Goal: Transaction & Acquisition: Obtain resource

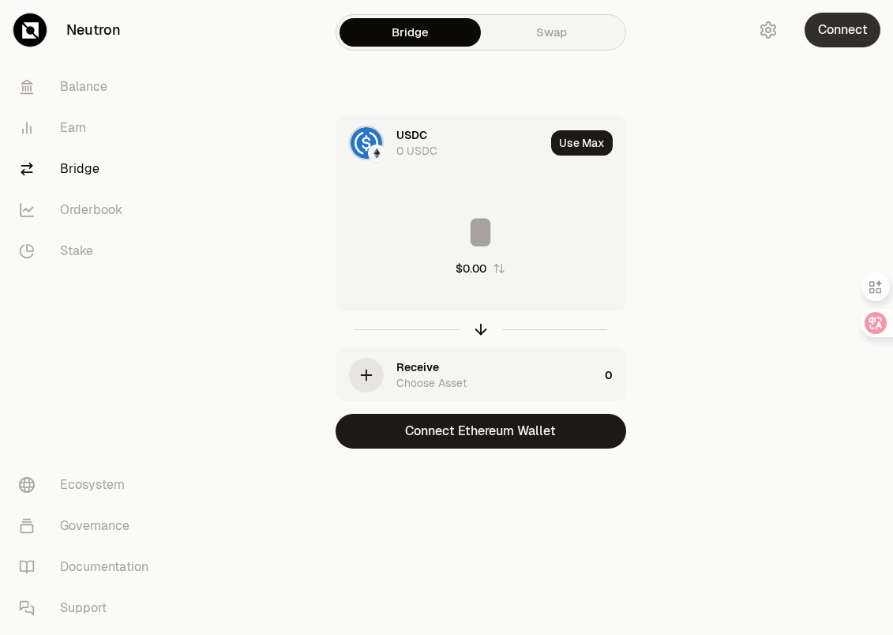
click at [832, 36] on button "Connect" at bounding box center [843, 30] width 76 height 35
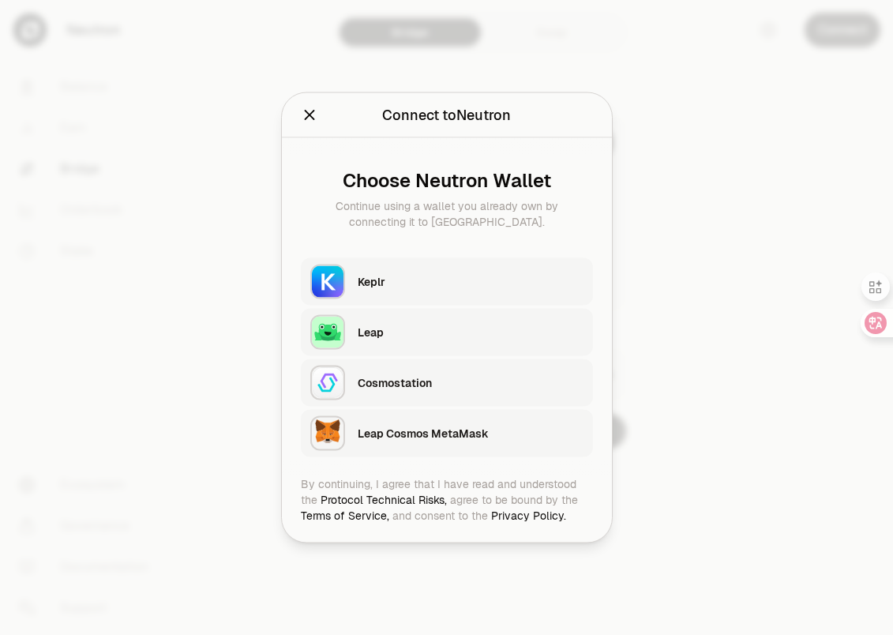
click at [437, 280] on div "Keplr" at bounding box center [471, 282] width 226 height 16
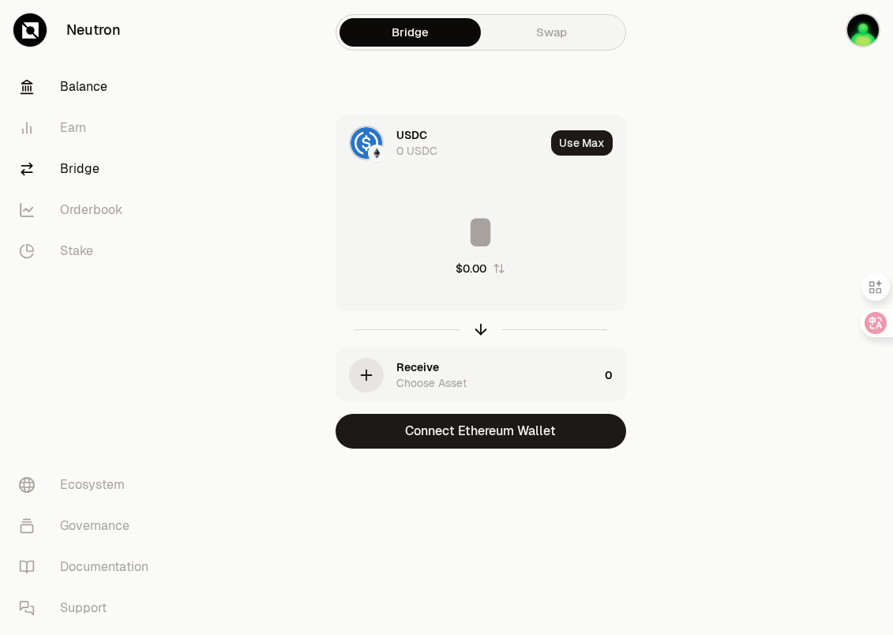
click at [81, 87] on link "Balance" at bounding box center [88, 86] width 164 height 41
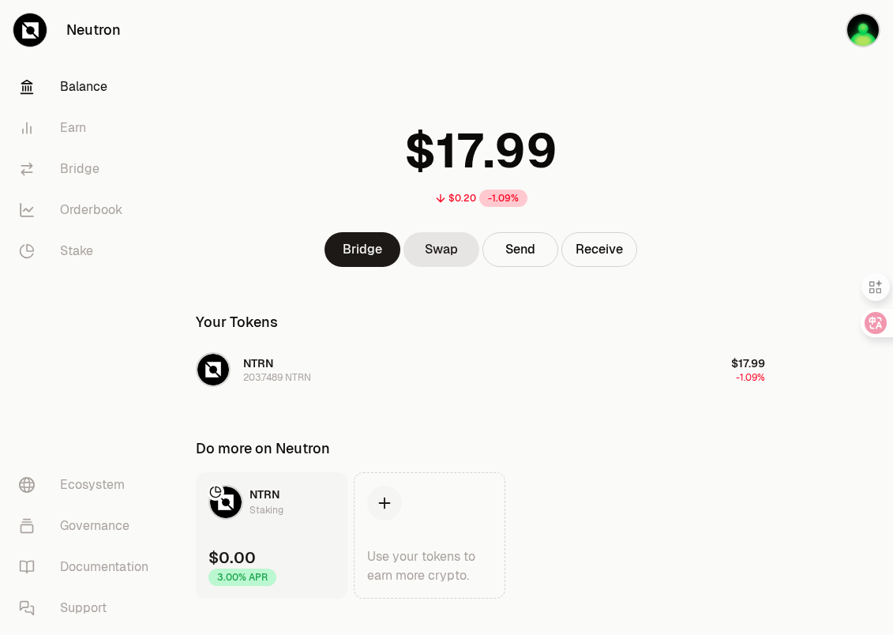
scroll to position [28, 0]
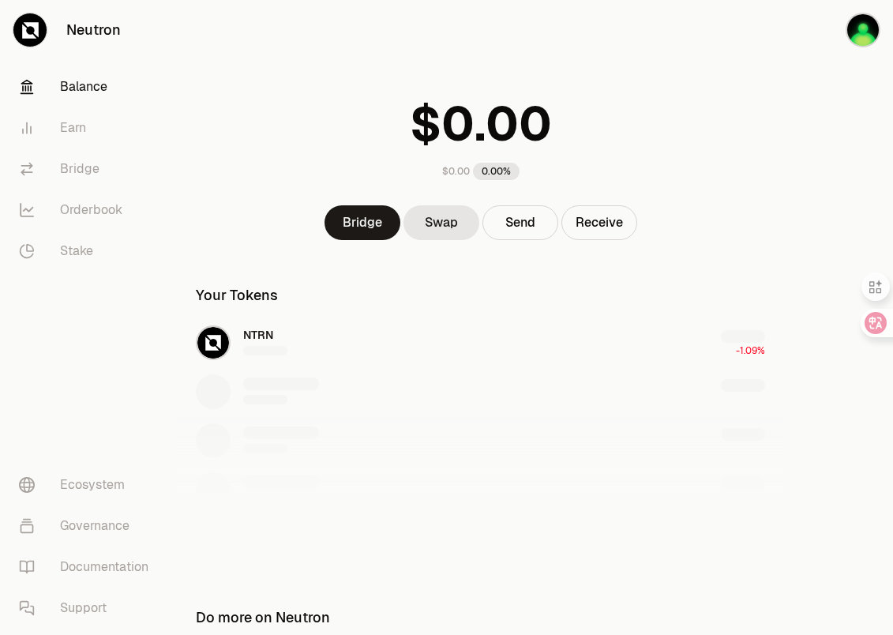
scroll to position [28, 0]
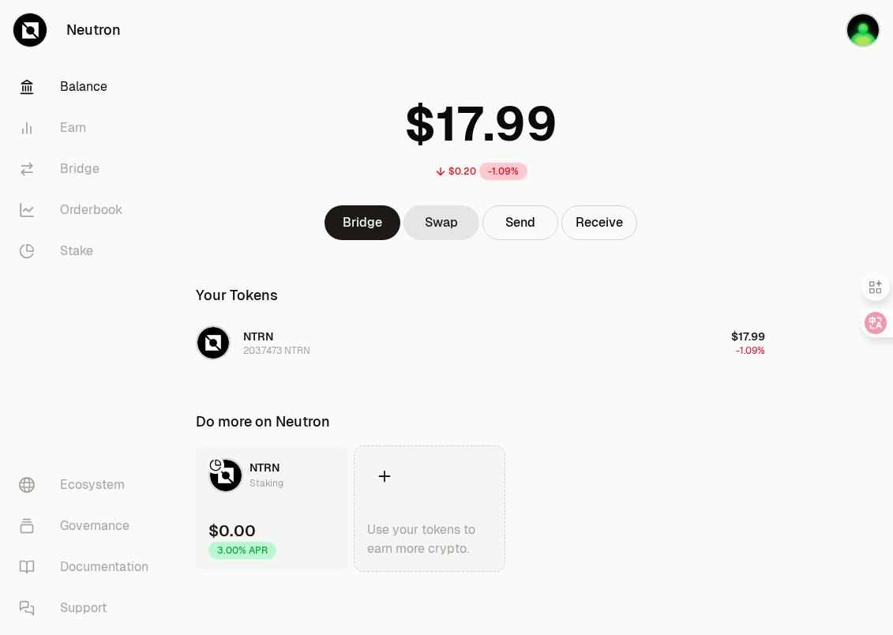
click at [381, 474] on icon at bounding box center [384, 475] width 17 height 17
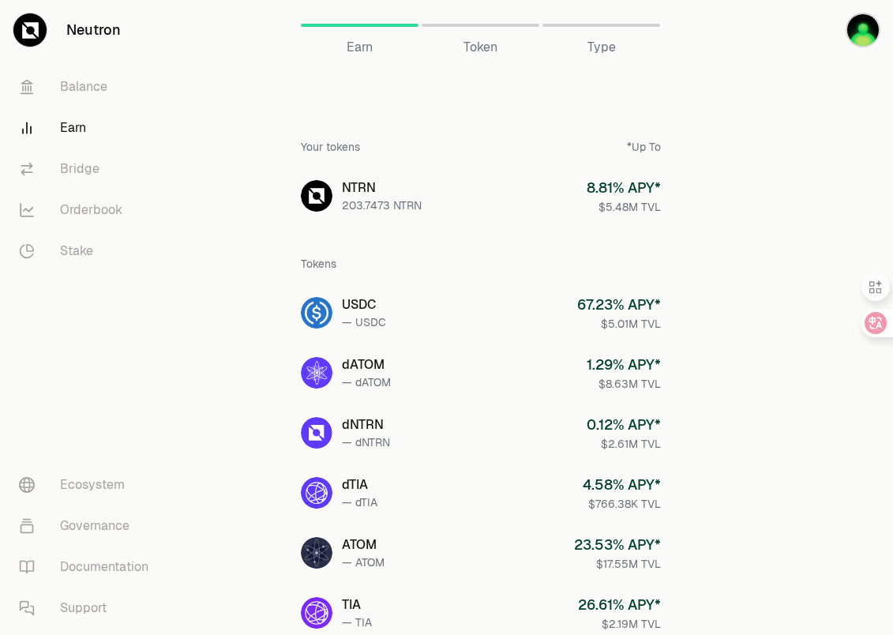
click at [479, 47] on span "Token" at bounding box center [481, 47] width 34 height 19
click at [75, 87] on link "Balance" at bounding box center [88, 86] width 164 height 41
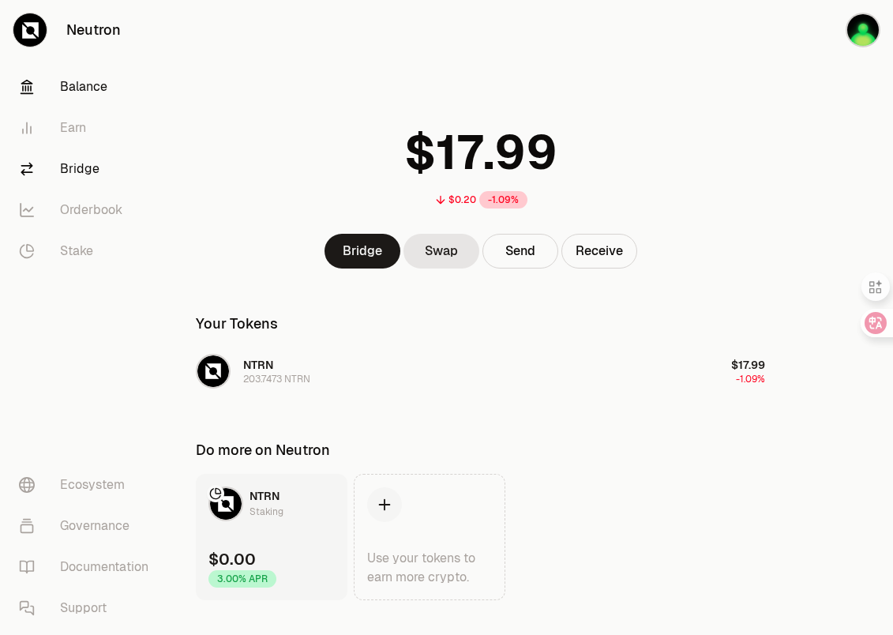
click at [83, 167] on link "Bridge" at bounding box center [88, 168] width 164 height 41
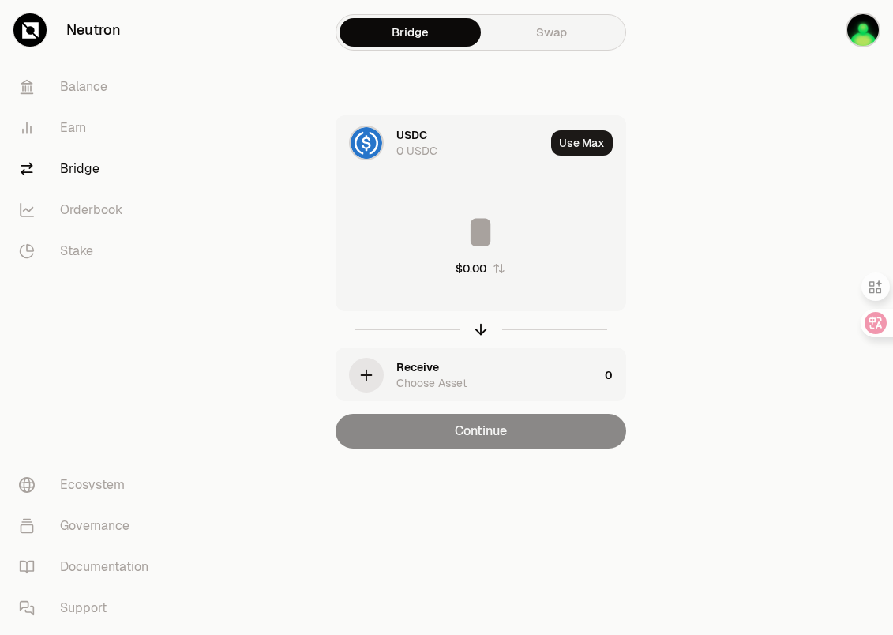
click at [421, 366] on div "Receive" at bounding box center [417, 367] width 43 height 16
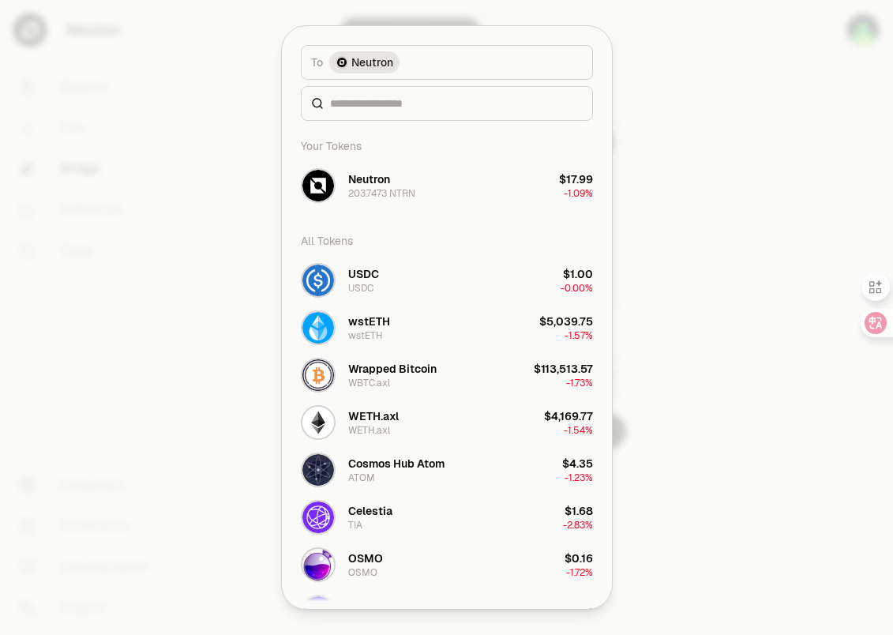
click at [420, 152] on div "Your Tokens" at bounding box center [446, 146] width 311 height 32
click at [396, 109] on input at bounding box center [456, 104] width 253 height 16
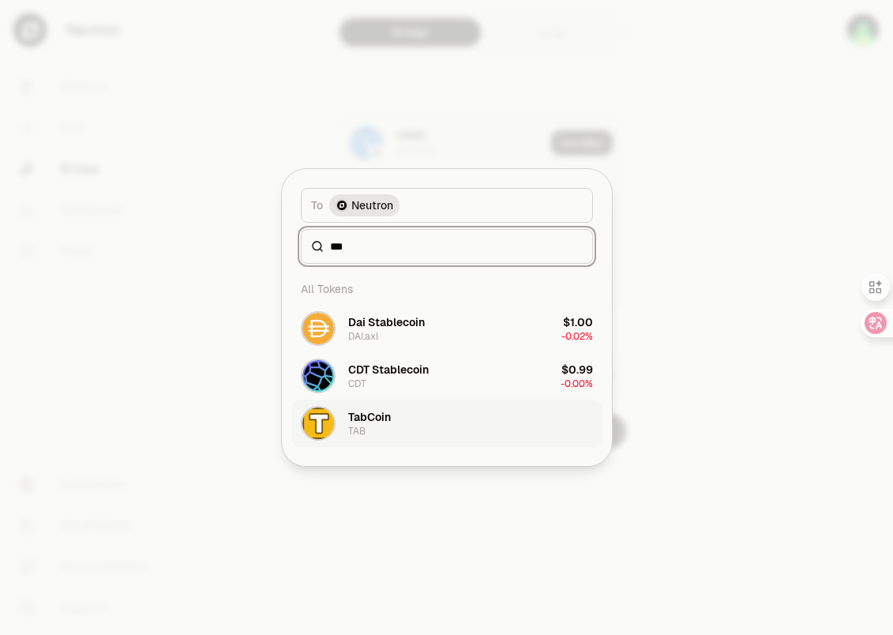
type input "***"
click at [371, 423] on div "TabCoin" at bounding box center [369, 417] width 43 height 16
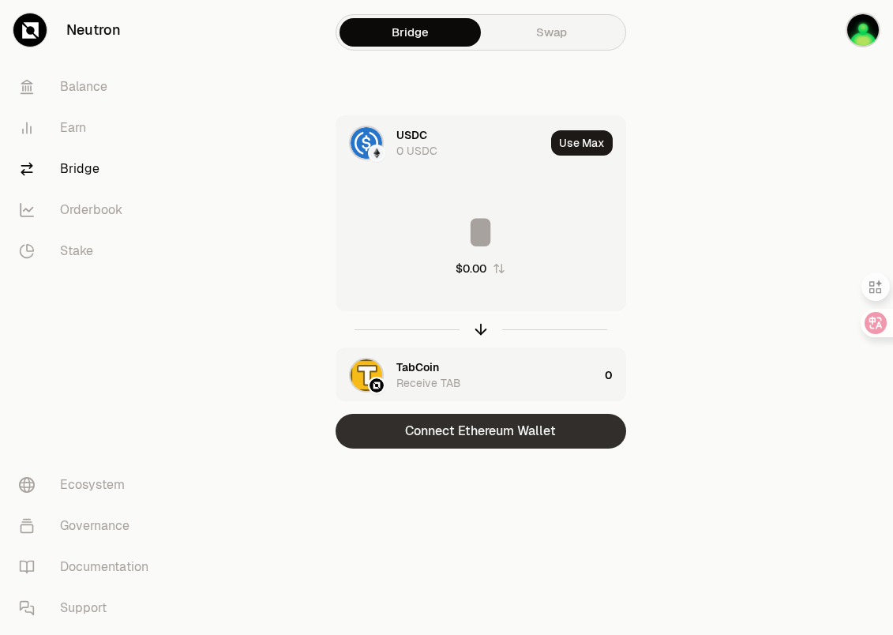
click at [505, 431] on button "Connect Ethereum Wallet" at bounding box center [481, 431] width 291 height 35
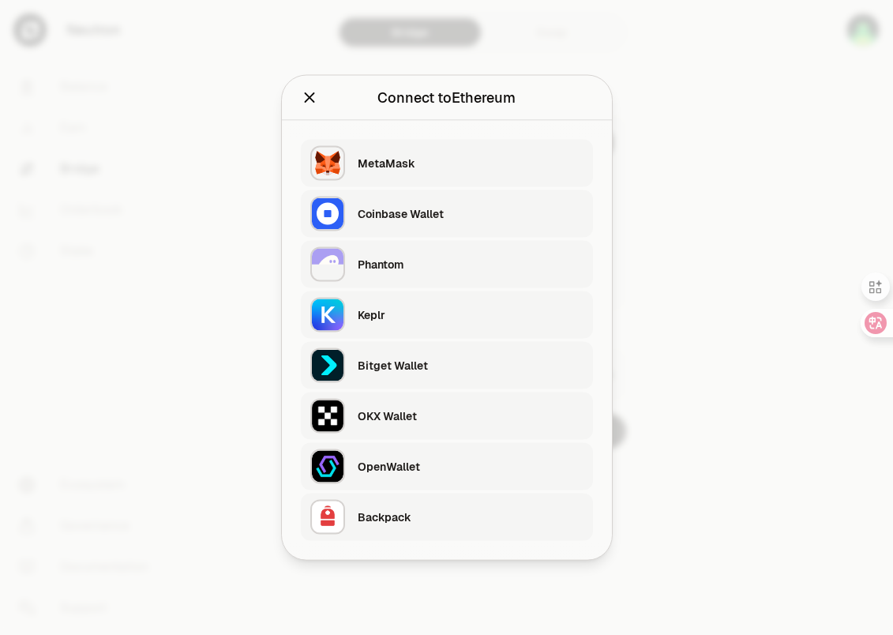
click at [405, 419] on div "OKX Wallet" at bounding box center [471, 416] width 226 height 16
